Goal: Find specific page/section: Find specific page/section

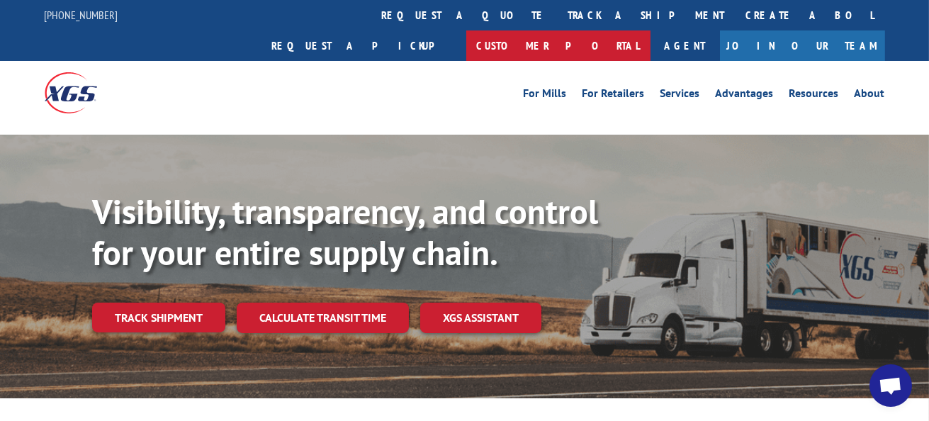
scroll to position [1118, 0]
click at [651, 30] on link "Customer Portal" at bounding box center [558, 45] width 184 height 30
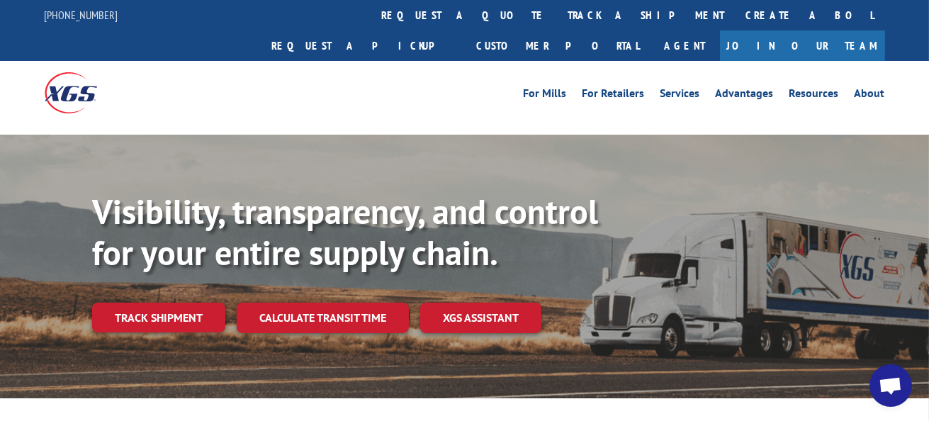
scroll to position [1118, 0]
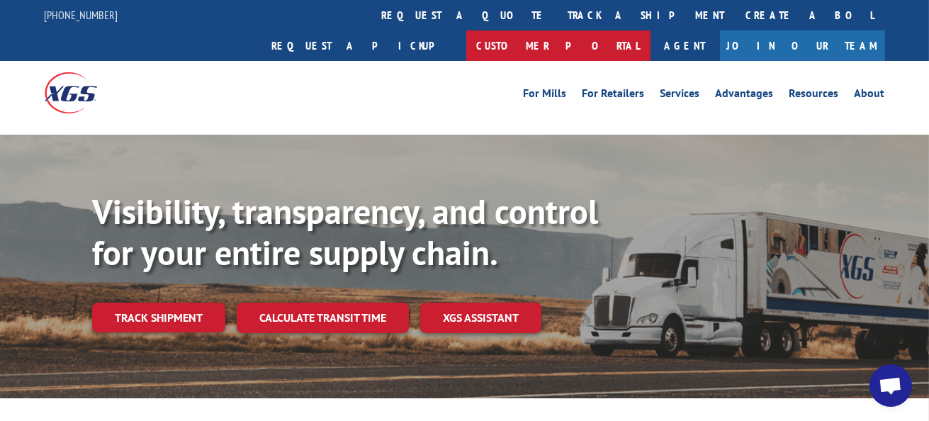
click at [651, 30] on link "Customer Portal" at bounding box center [558, 45] width 184 height 30
